Goal: Task Accomplishment & Management: Manage account settings

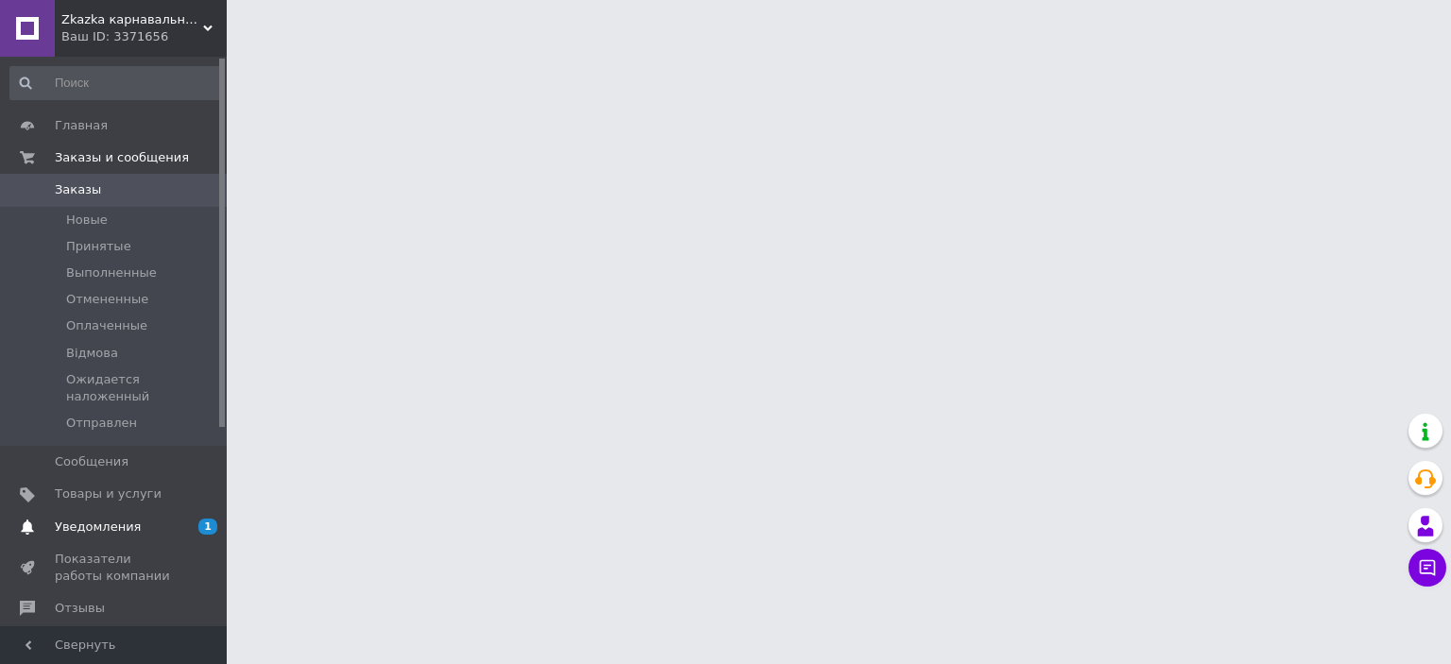
click at [87, 519] on span "Уведомления" at bounding box center [98, 527] width 86 height 17
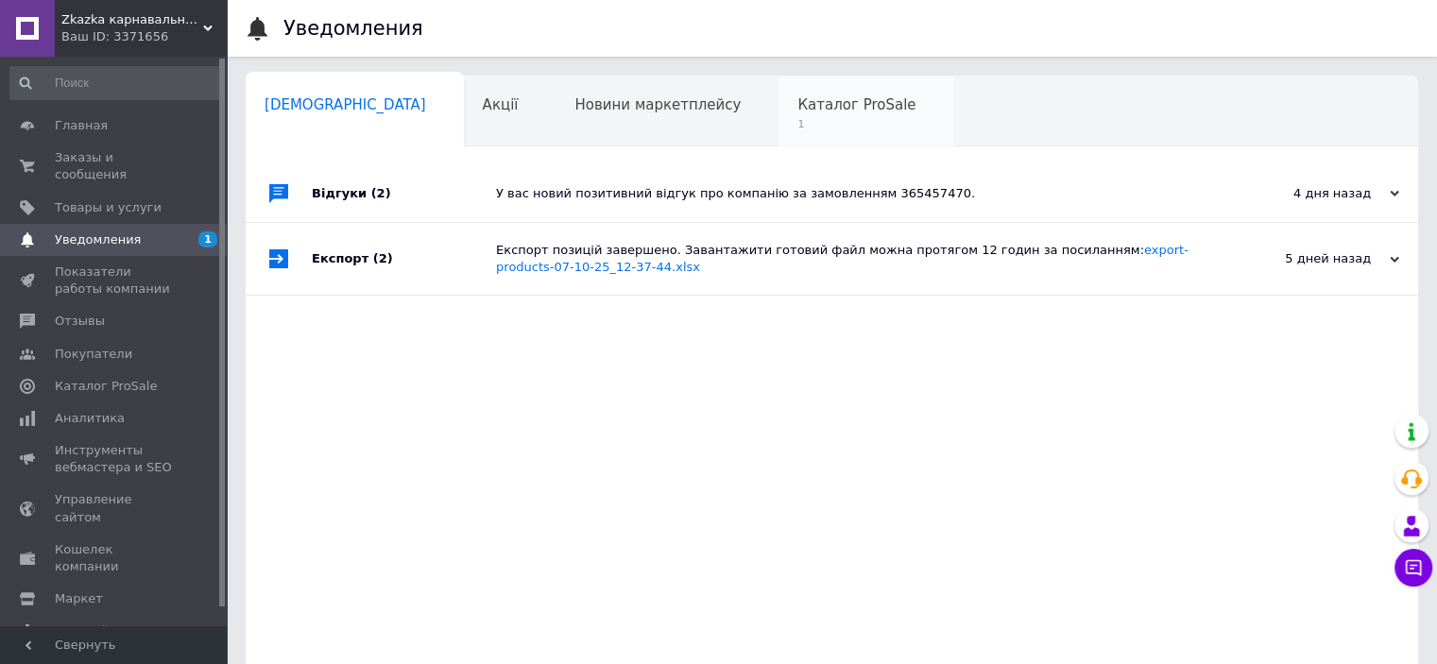
click at [798, 118] on span "1" at bounding box center [857, 124] width 118 height 14
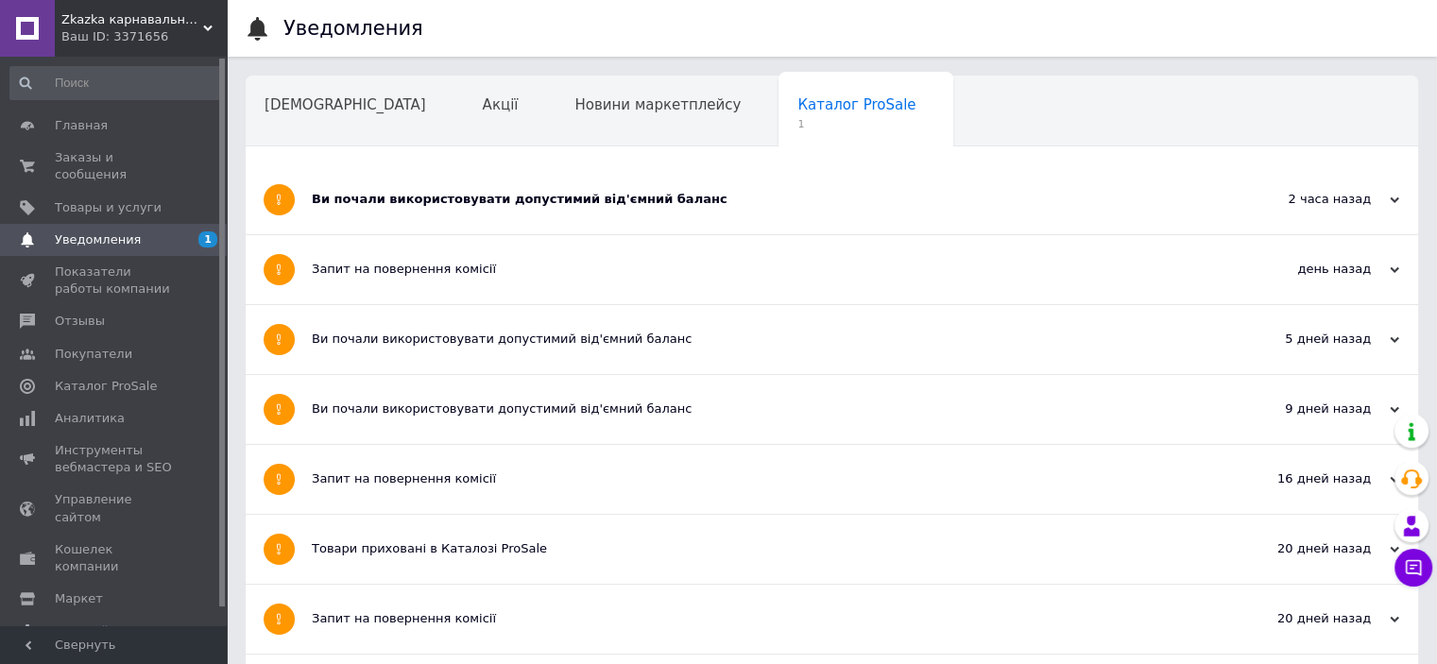
click at [630, 192] on div "Ви почали використовувати допустимий від'ємний баланс" at bounding box center [761, 199] width 899 height 17
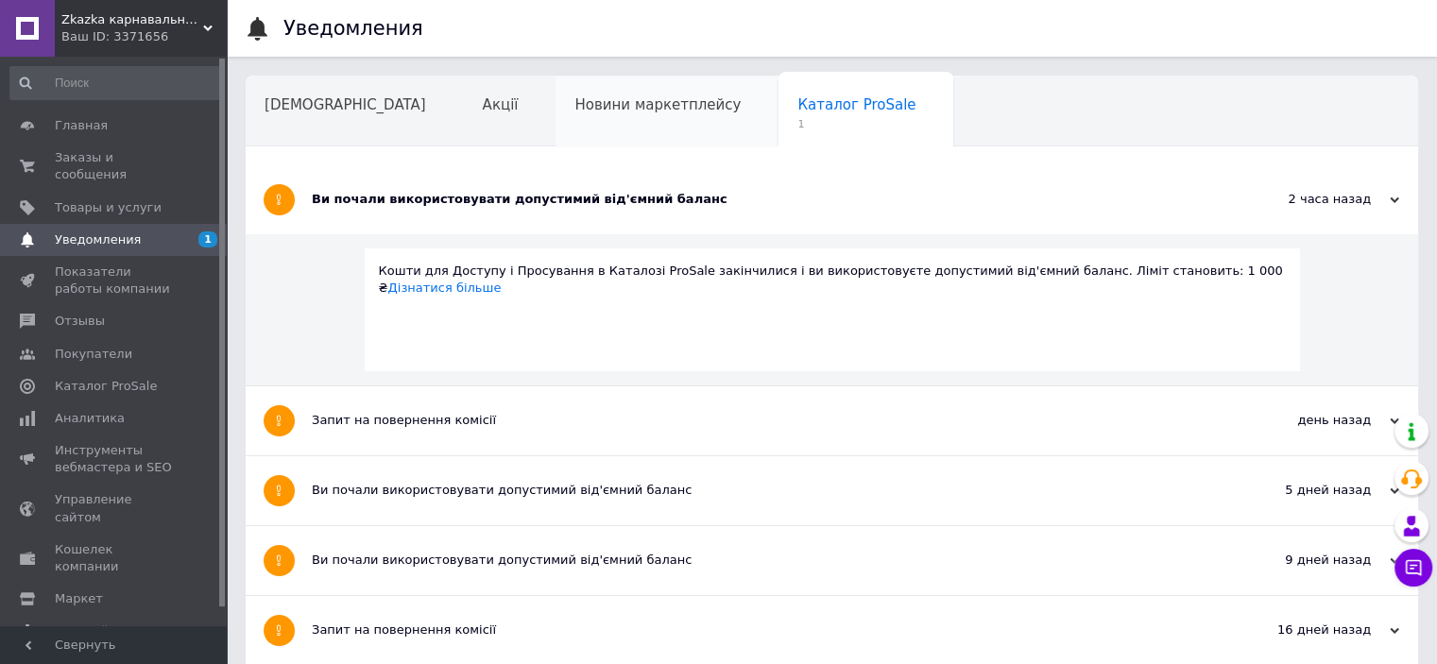
click at [575, 104] on span "Новини маркетплейсу" at bounding box center [658, 104] width 166 height 17
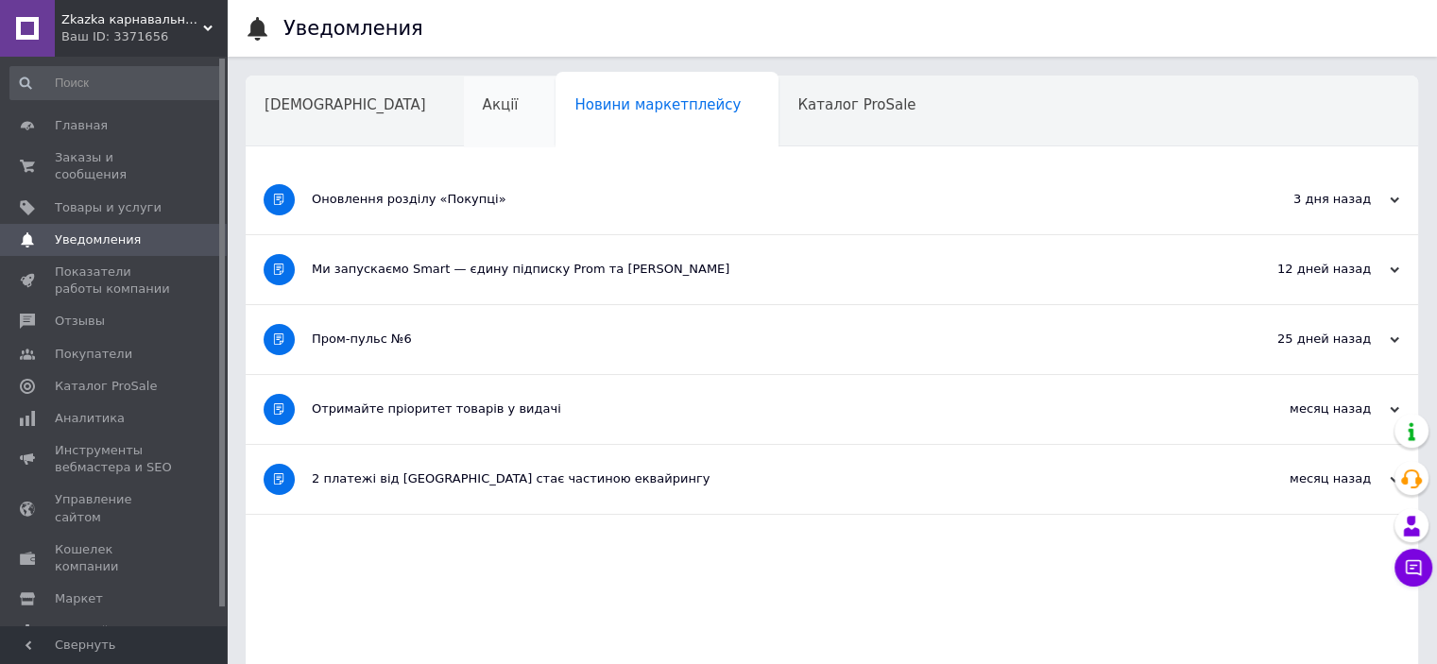
click at [483, 112] on span "Акції" at bounding box center [501, 104] width 36 height 17
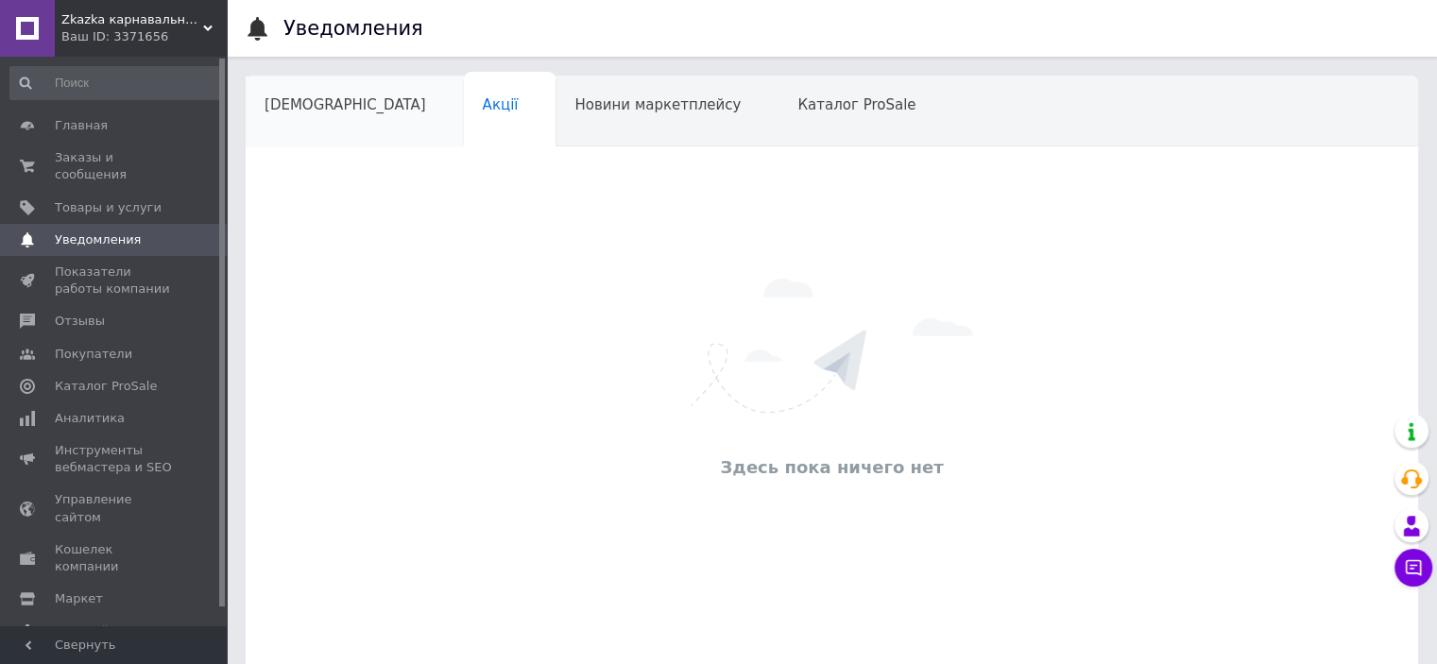
click at [340, 115] on div "[DEMOGRAPHIC_DATA]" at bounding box center [355, 113] width 218 height 72
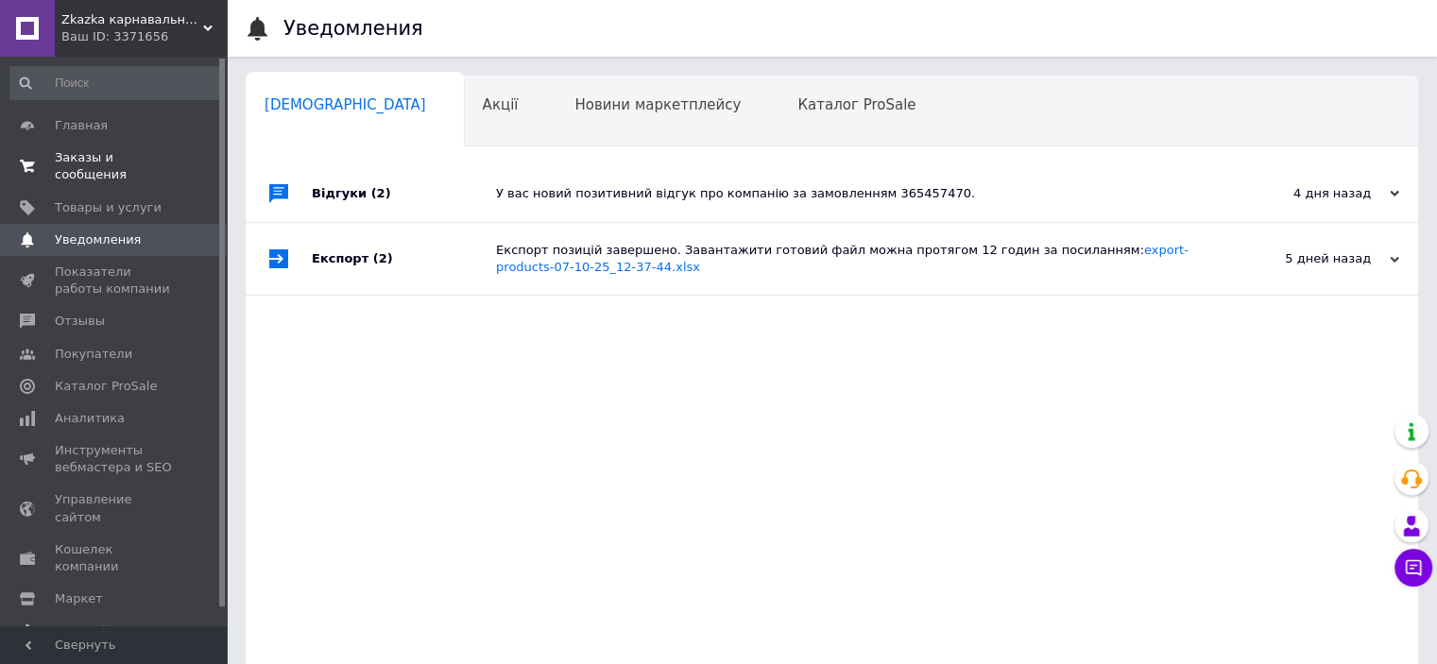
click at [149, 150] on span "Заказы и сообщения" at bounding box center [115, 166] width 120 height 34
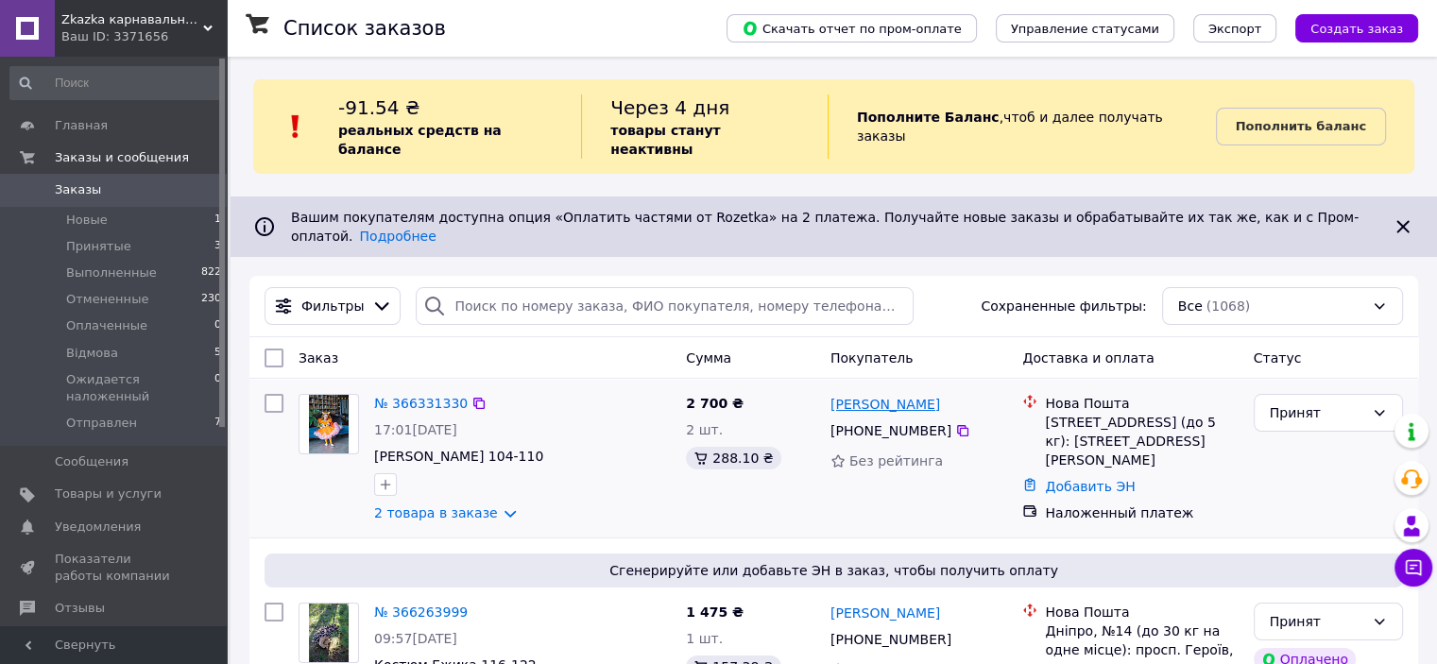
drag, startPoint x: 968, startPoint y: 368, endPoint x: 832, endPoint y: 376, distance: 135.4
click at [832, 392] on div "[PERSON_NAME]" at bounding box center [919, 404] width 181 height 24
copy link "[PERSON_NAME]"
click at [955, 423] on icon at bounding box center [962, 430] width 15 height 15
click at [1051, 413] on div "[STREET_ADDRESS] (до 5 кг): [STREET_ADDRESS][PERSON_NAME]" at bounding box center [1141, 441] width 193 height 57
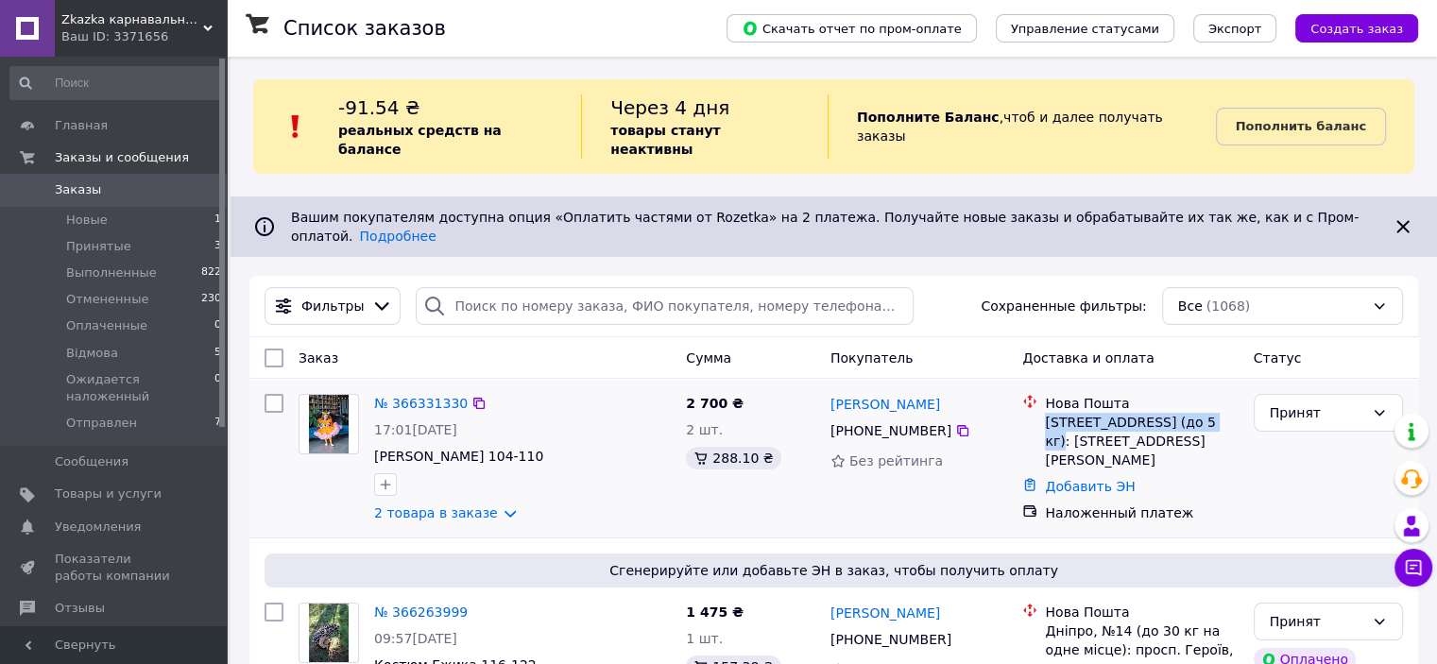
drag, startPoint x: 1043, startPoint y: 388, endPoint x: 1212, endPoint y: 386, distance: 169.2
click at [1212, 394] on div "Нова Пошта [STREET_ADDRESS] (до 5 кг): [STREET_ADDRESS][PERSON_NAME]" at bounding box center [1141, 432] width 200 height 76
copy div "[GEOGRAPHIC_DATA] ([GEOGRAPHIC_DATA].), №555"
